Goal: Check status: Check status

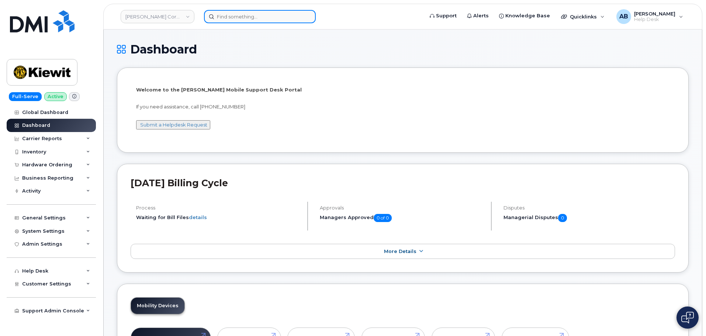
click at [219, 21] on input at bounding box center [260, 16] width 112 height 13
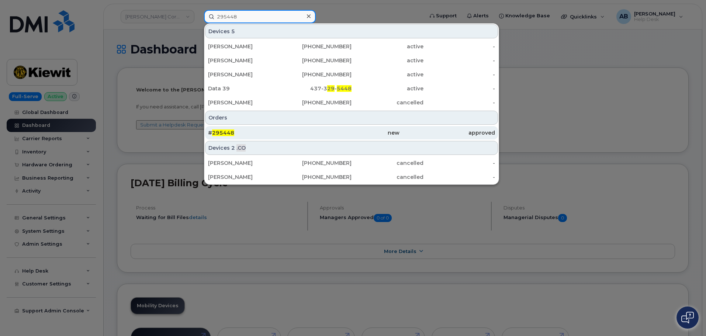
type input "295448"
click at [304, 136] on div "# 295448" at bounding box center [352, 132] width 96 height 13
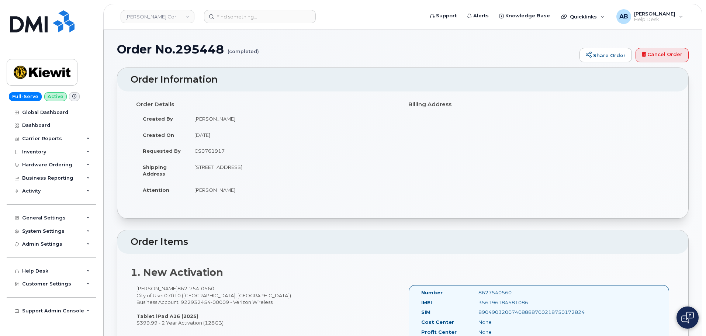
click at [434, 133] on div "Order Details Created By John Helwagen Created On July 10, 2025 Requested By CS…" at bounding box center [403, 151] width 544 height 107
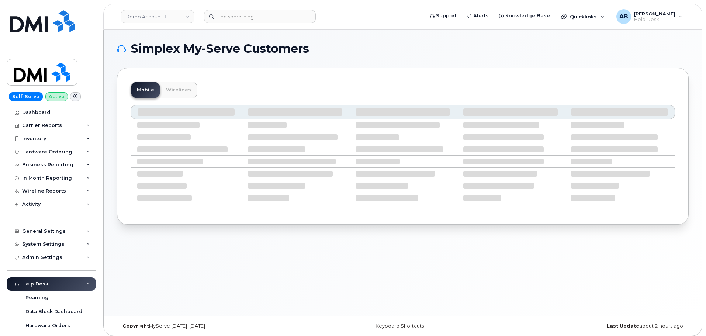
click at [164, 25] on header "Demo Account 1 Support Alerts Knowledge Base Quicklinks Suspend / Cancel Device…" at bounding box center [402, 17] width 599 height 26
click at [166, 19] on link "Demo Account 1" at bounding box center [158, 16] width 74 height 13
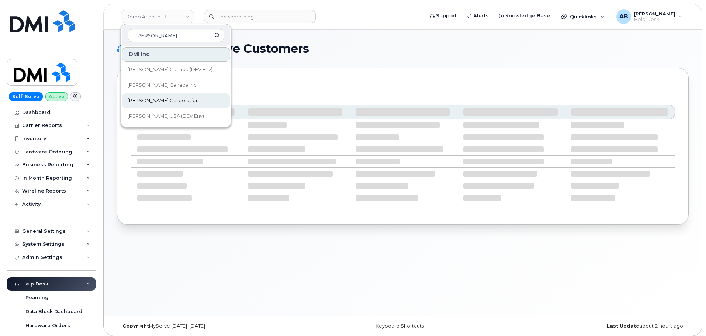
type input "kiewit"
click at [163, 101] on span "[PERSON_NAME] Corporation" at bounding box center [163, 100] width 71 height 7
